Goal: Information Seeking & Learning: Learn about a topic

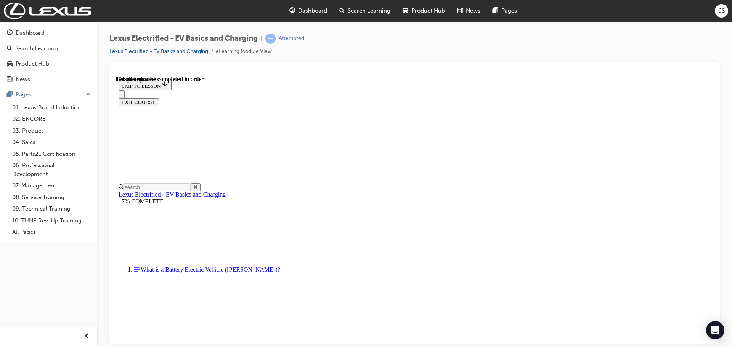
scroll to position [1079, 0]
drag, startPoint x: 241, startPoint y: 88, endPoint x: 239, endPoint y: 102, distance: 13.9
drag, startPoint x: 239, startPoint y: 102, endPoint x: 509, endPoint y: 156, distance: 276.0
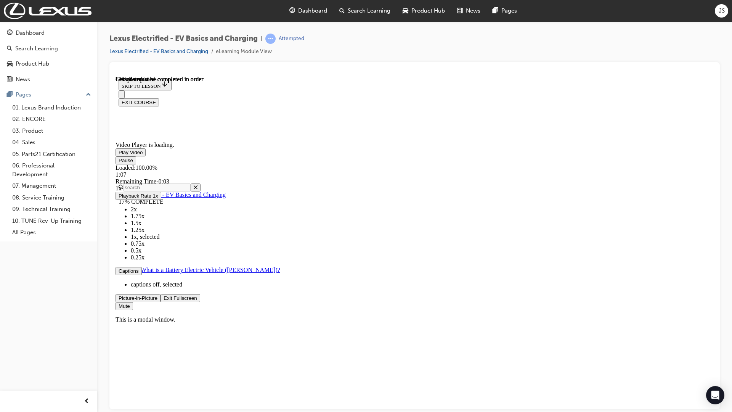
click at [164, 300] on span "Video player" at bounding box center [164, 298] width 0 height 6
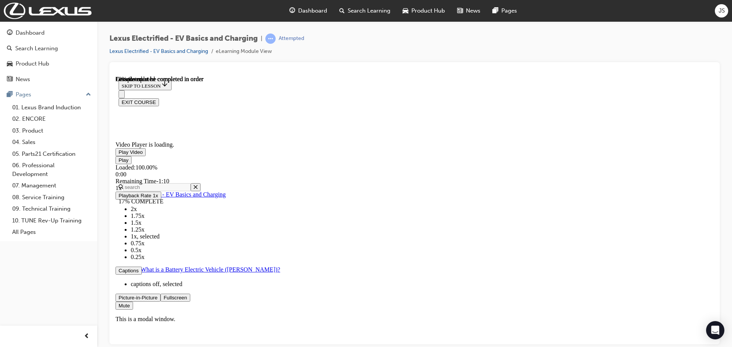
scroll to position [2243, 0]
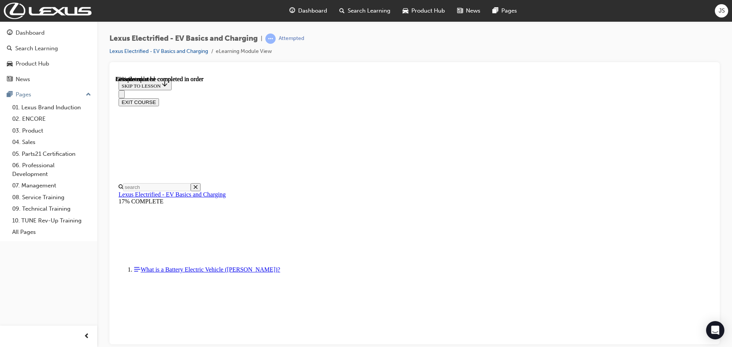
scroll to position [2566, 0]
drag, startPoint x: 321, startPoint y: 117, endPoint x: 464, endPoint y: 121, distance: 143.8
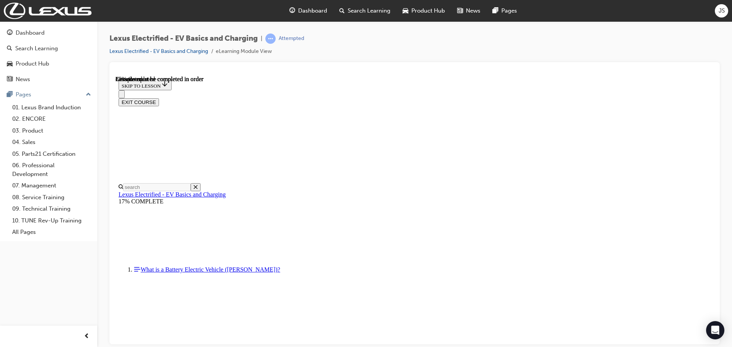
scroll to position [2678, 0]
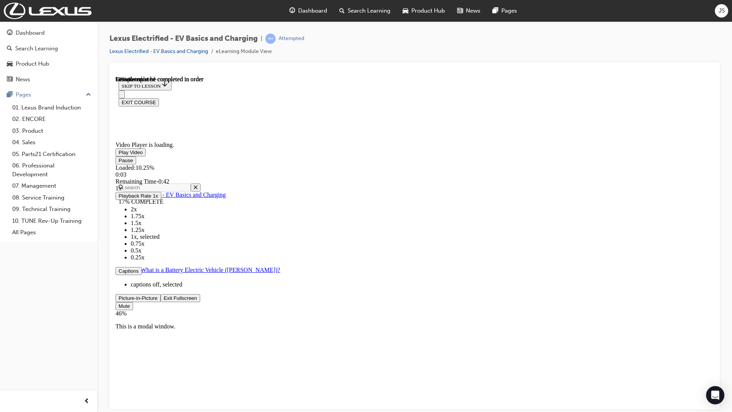
click at [714, 316] on div "Mute 46%" at bounding box center [415, 309] width 598 height 15
drag, startPoint x: 843, startPoint y: 473, endPoint x: 831, endPoint y: 474, distance: 12.6
click at [232, 316] on div "Volume Level" at bounding box center [174, 316] width 117 height 0
click at [164, 300] on span "Video player" at bounding box center [164, 298] width 0 height 6
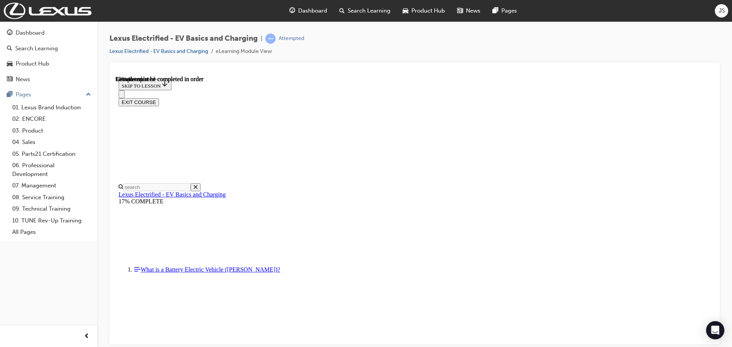
scroll to position [2935, 0]
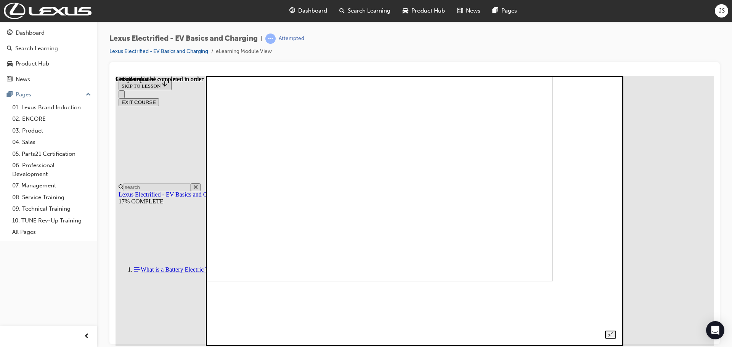
click at [464, 226] on img at bounding box center [357, 146] width 392 height 270
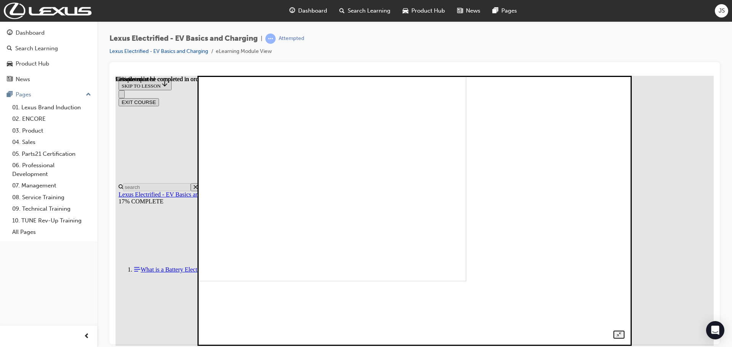
click at [466, 173] on img at bounding box center [262, 146] width 409 height 270
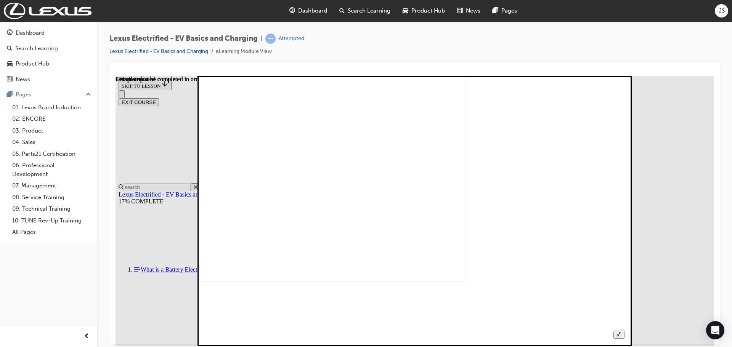
click at [624, 223] on div at bounding box center [415, 202] width 420 height 273
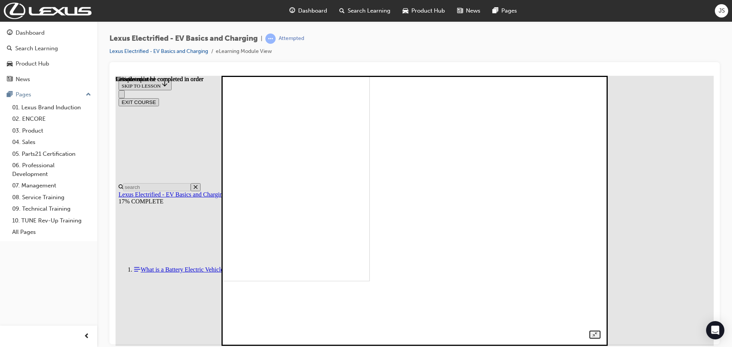
click at [600, 144] on div at bounding box center [415, 202] width 372 height 273
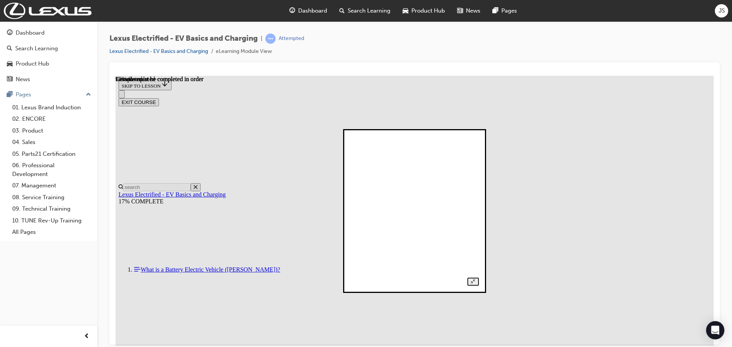
click at [478, 177] on div at bounding box center [414, 210] width 128 height 149
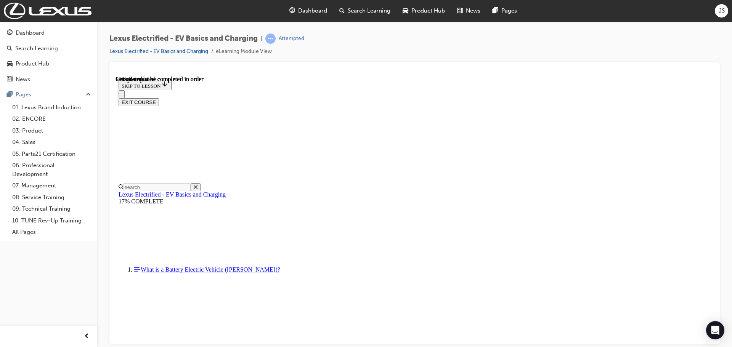
drag, startPoint x: 417, startPoint y: 138, endPoint x: 602, endPoint y: 153, distance: 185.2
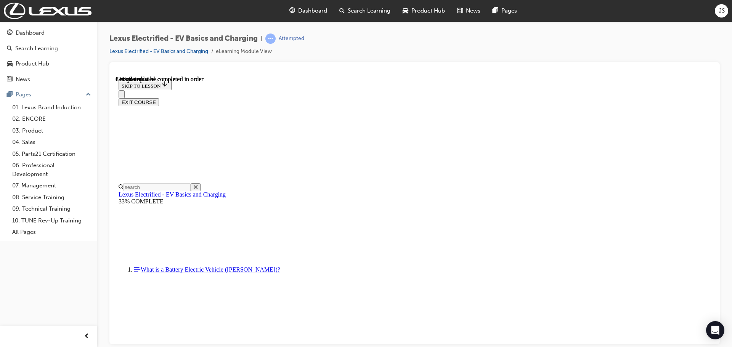
drag, startPoint x: 334, startPoint y: 130, endPoint x: 511, endPoint y: 142, distance: 177.7
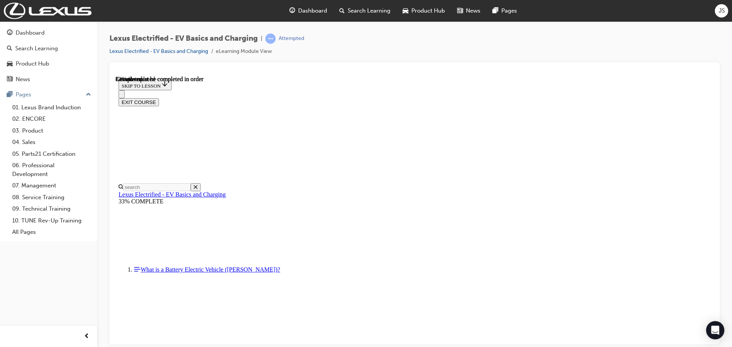
scroll to position [481, 0]
drag, startPoint x: 462, startPoint y: 202, endPoint x: 302, endPoint y: 182, distance: 161.4
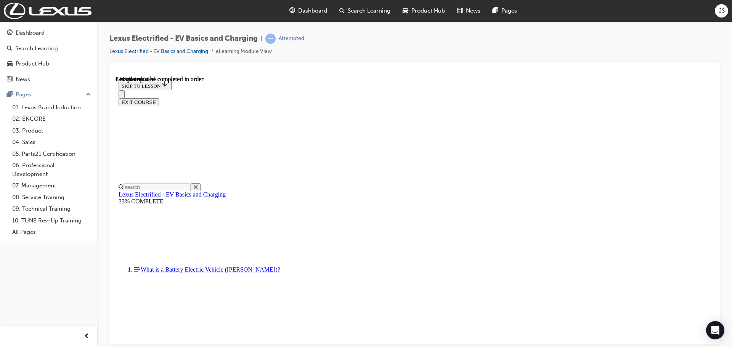
drag, startPoint x: 432, startPoint y: 116, endPoint x: 337, endPoint y: 122, distance: 95.5
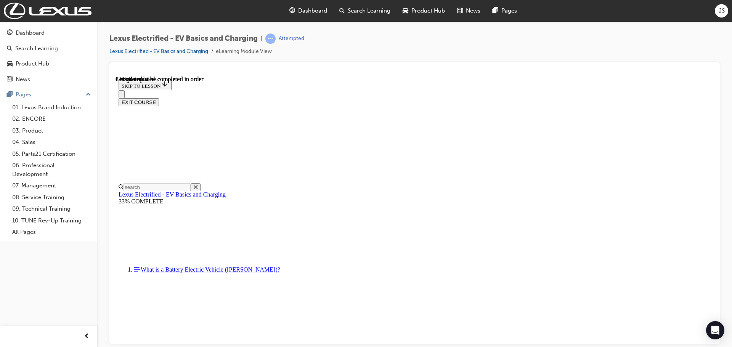
drag, startPoint x: 334, startPoint y: 151, endPoint x: 398, endPoint y: 169, distance: 65.8
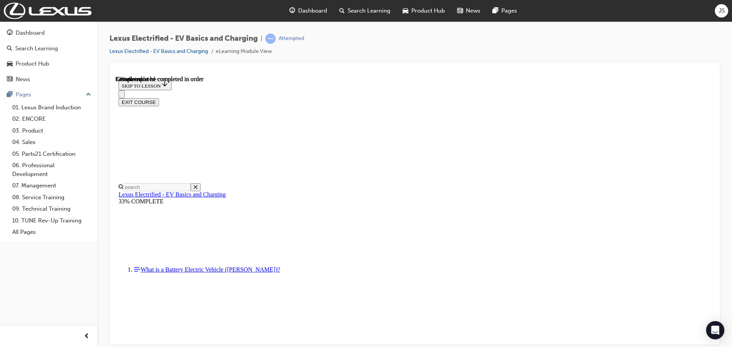
scroll to position [1002, 0]
drag, startPoint x: 333, startPoint y: 217, endPoint x: 477, endPoint y: 239, distance: 145.8
